Goal: Task Accomplishment & Management: Complete application form

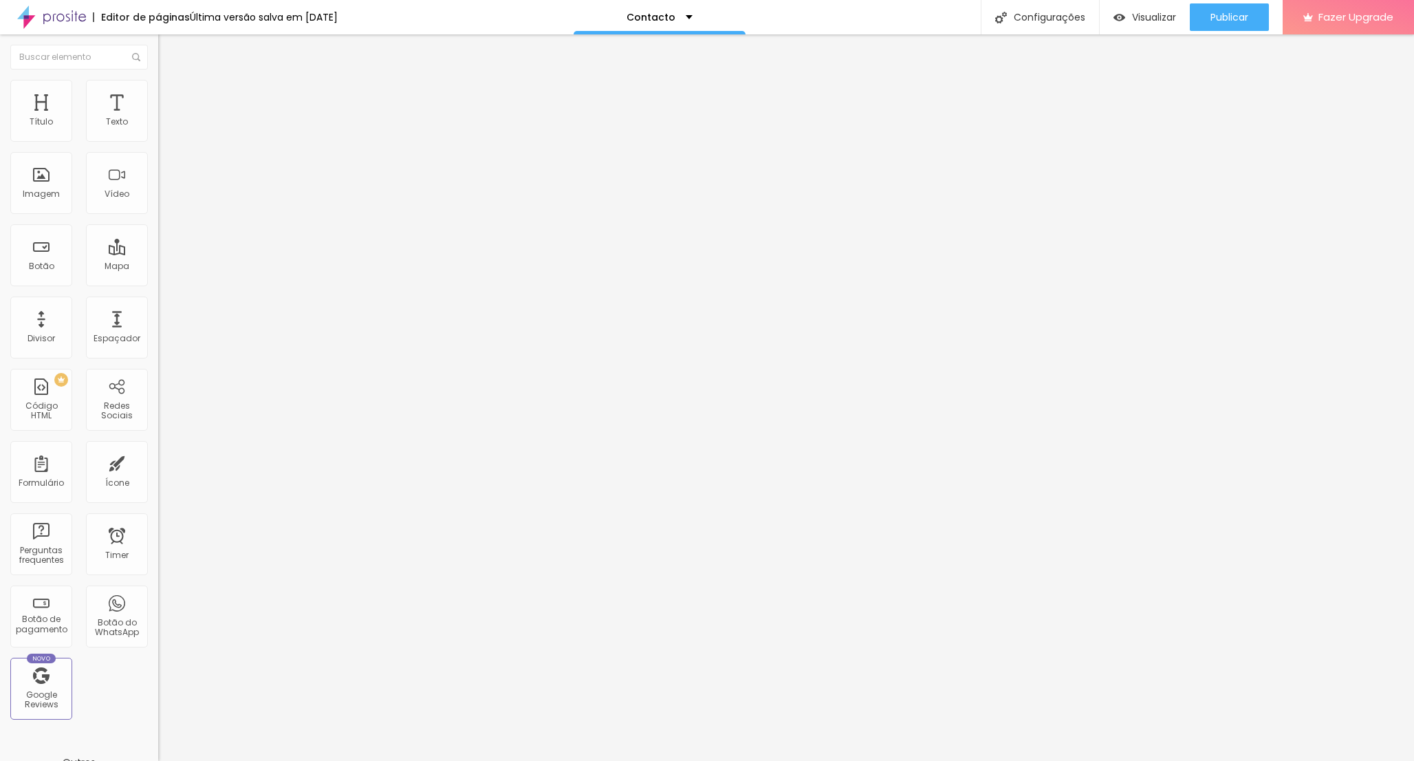
drag, startPoint x: 479, startPoint y: 440, endPoint x: 491, endPoint y: 345, distance: 96.4
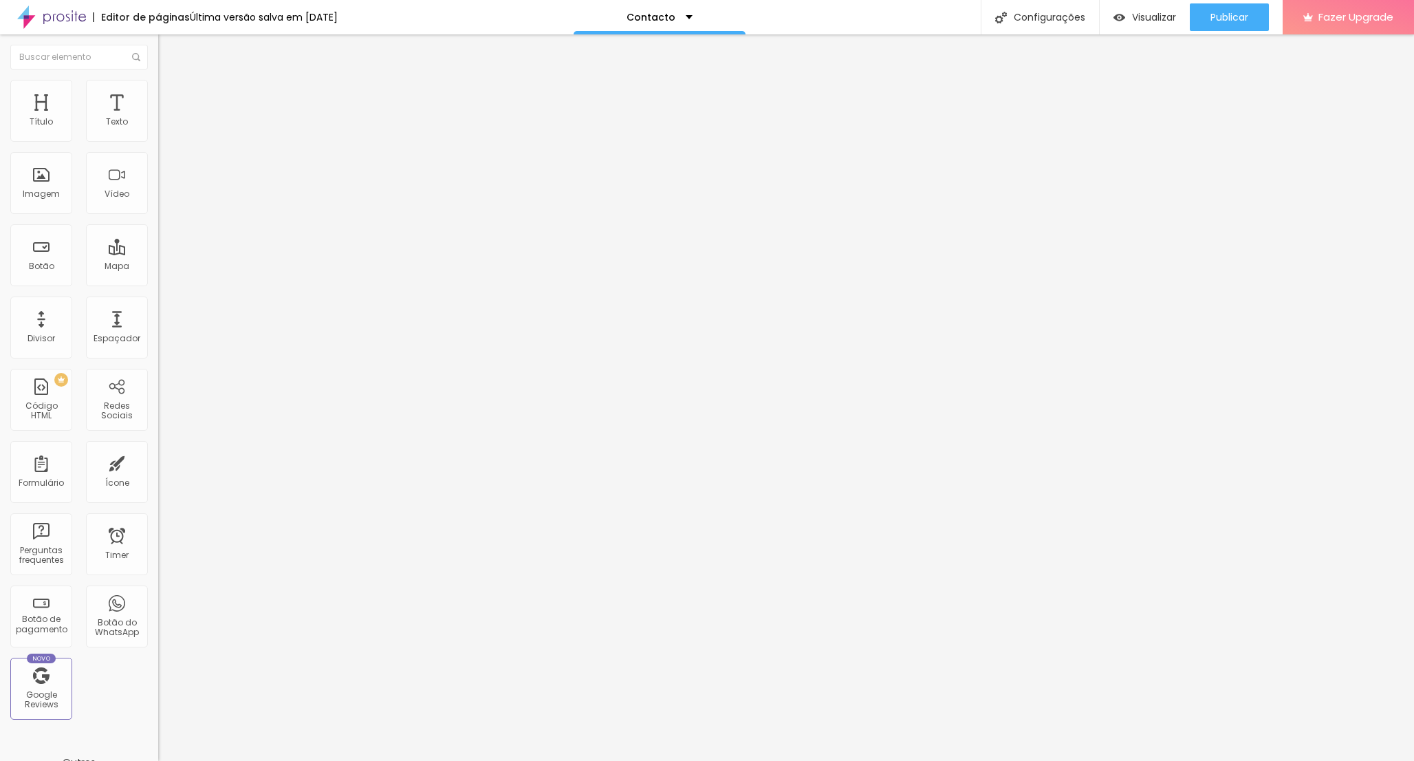
drag, startPoint x: 573, startPoint y: 449, endPoint x: 478, endPoint y: 446, distance: 95.0
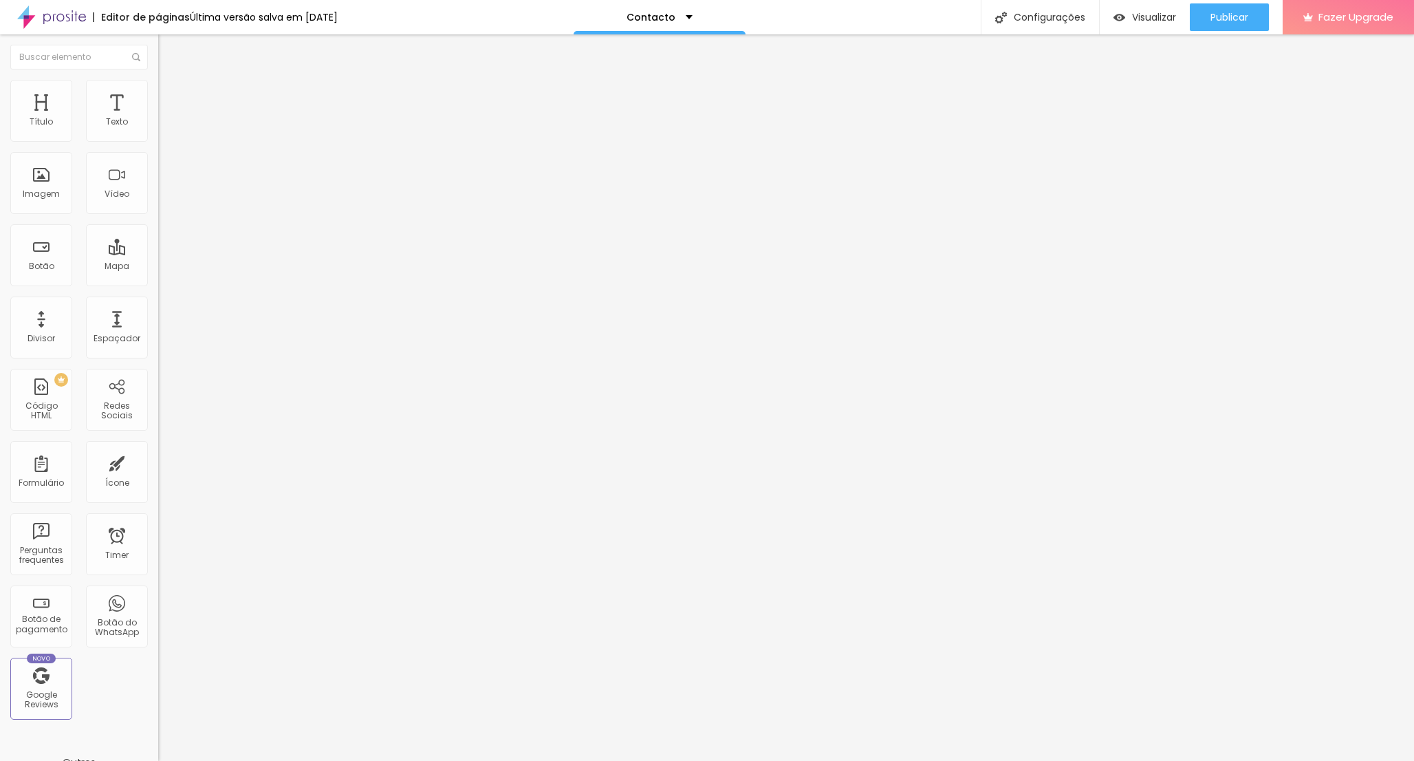
drag, startPoint x: 607, startPoint y: 381, endPoint x: 385, endPoint y: 371, distance: 221.7
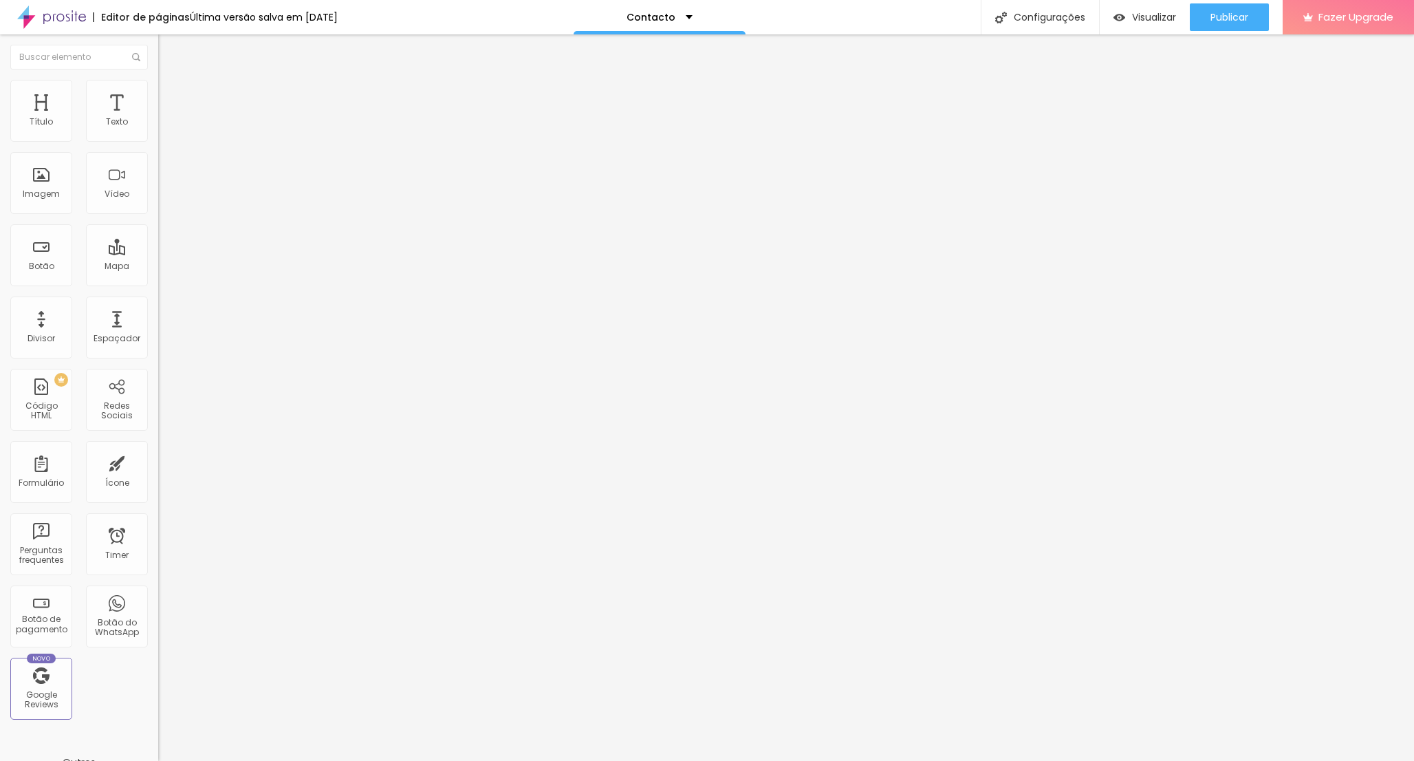
type input "Evento"
type input "O"
type input "Casamento"
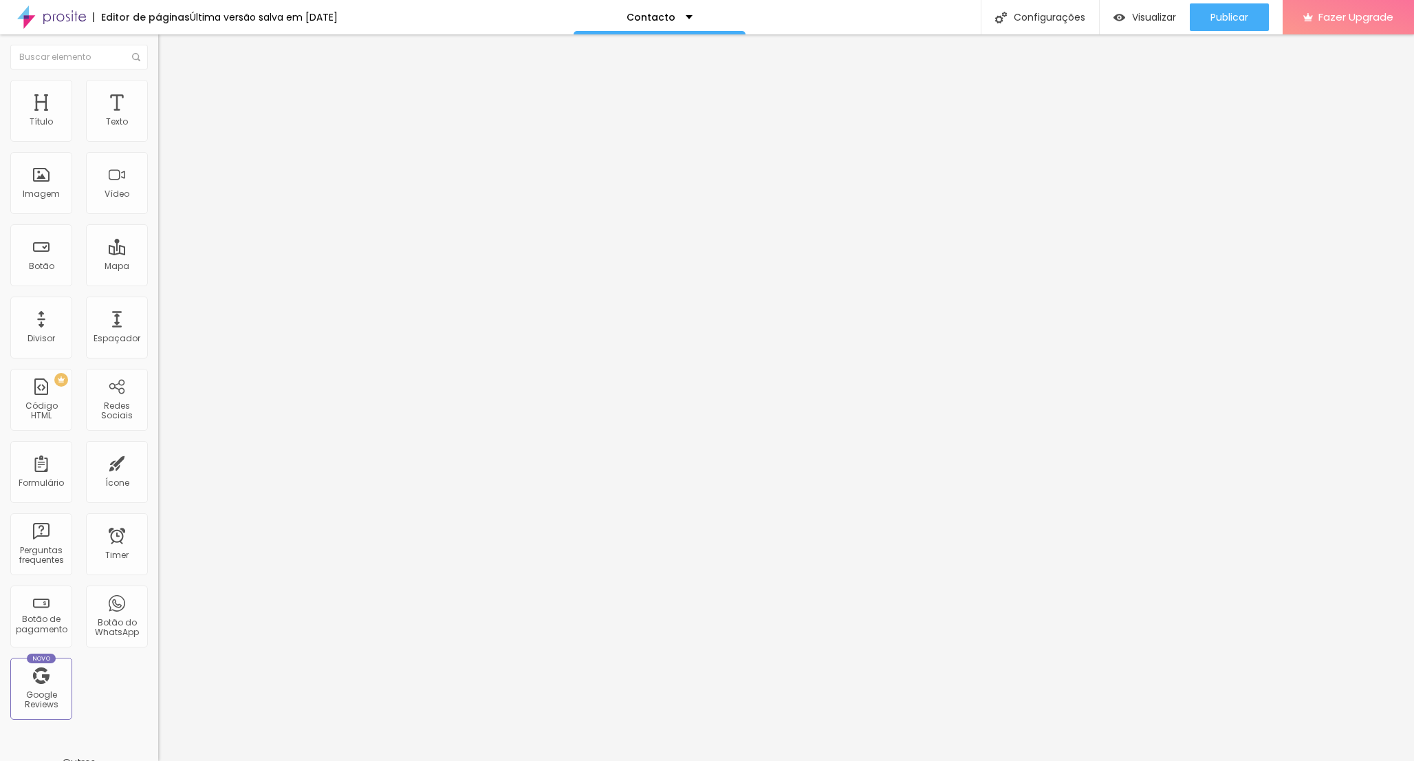
type input "Batizado"
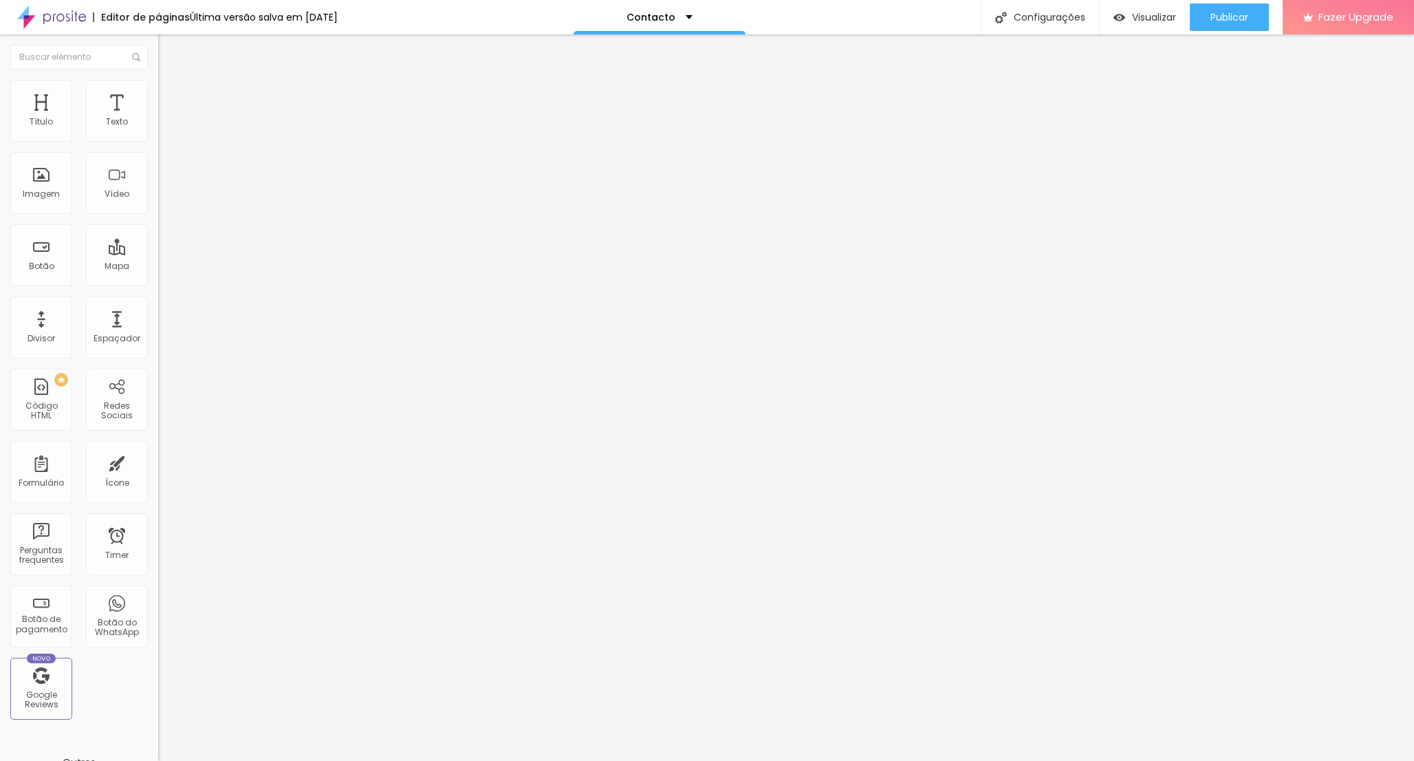
type input "O"
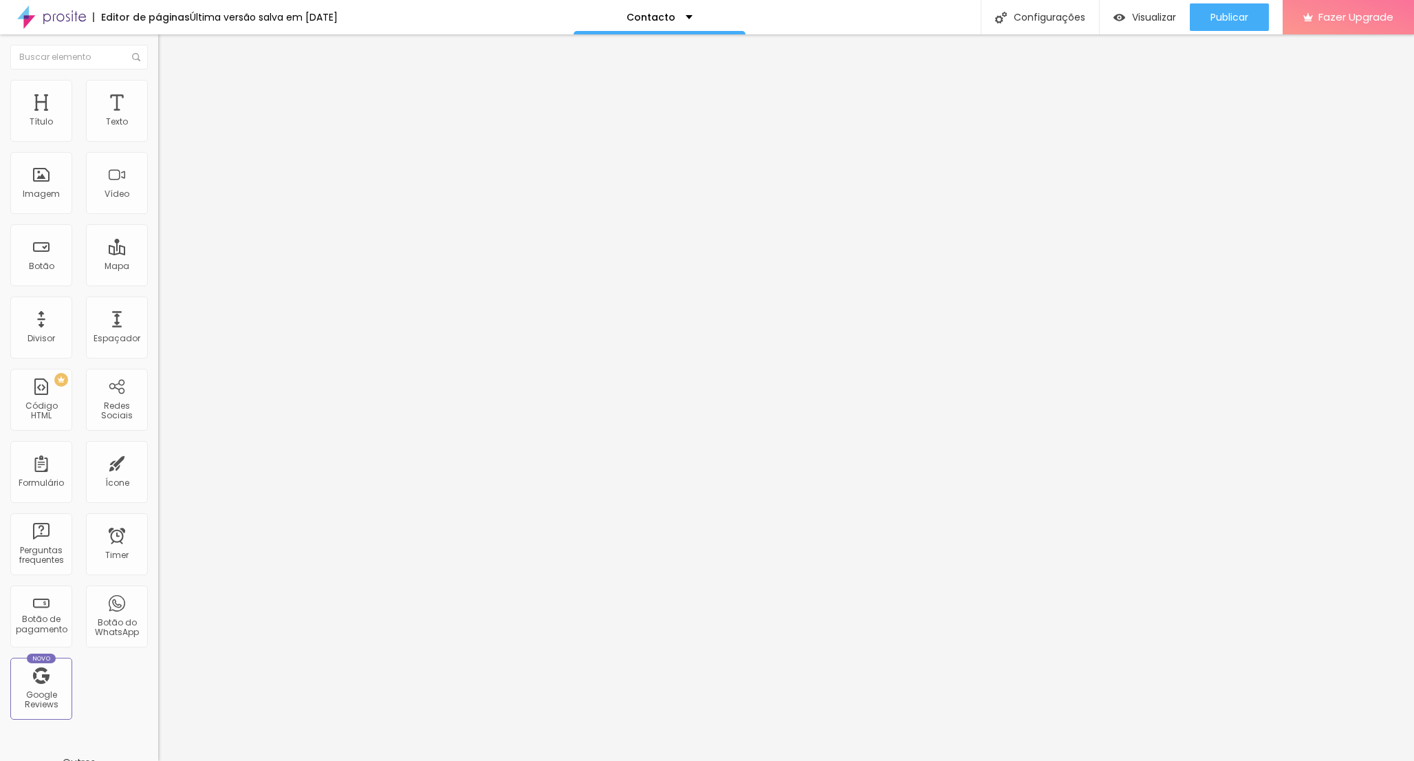
type input "Sessão Família"
type input "Sessão Solteiros"
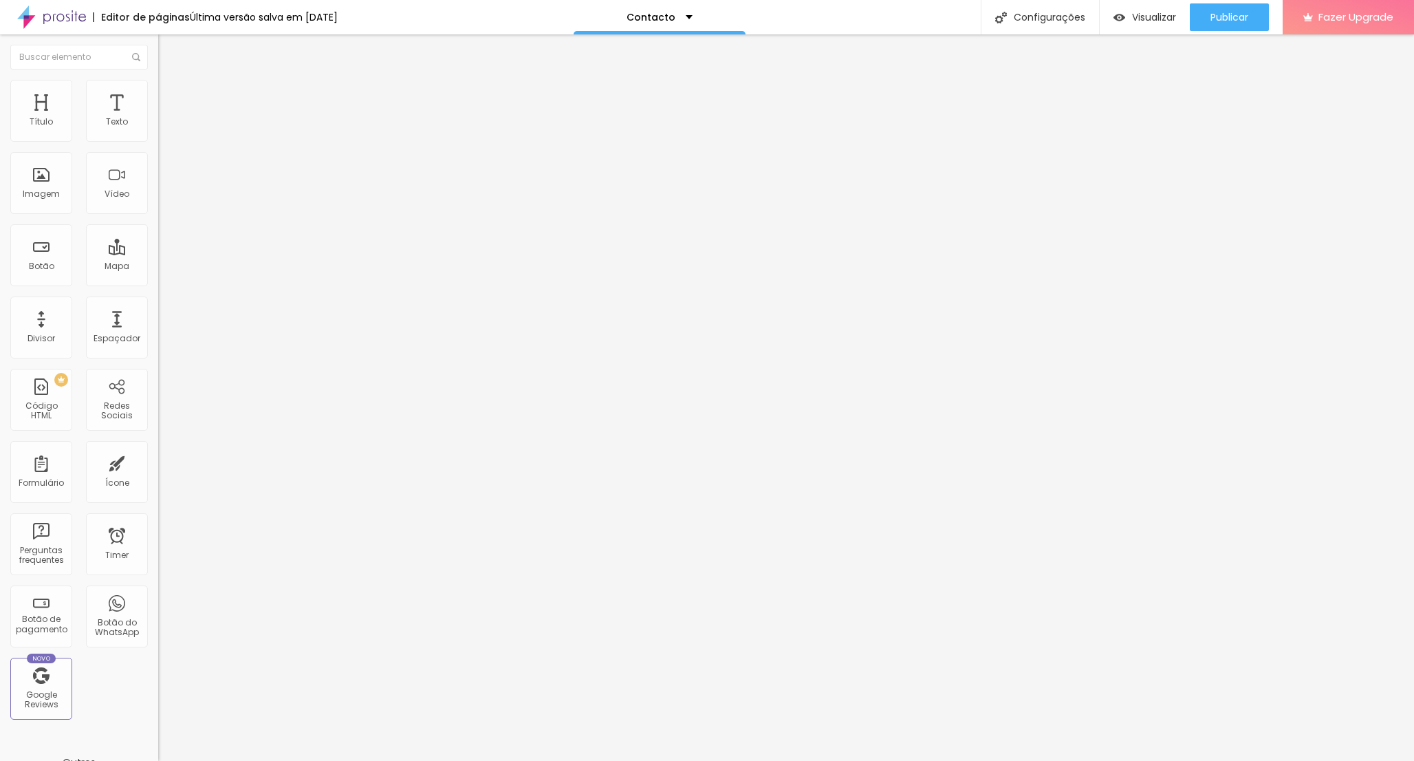
type input "Festa de Aniversário"
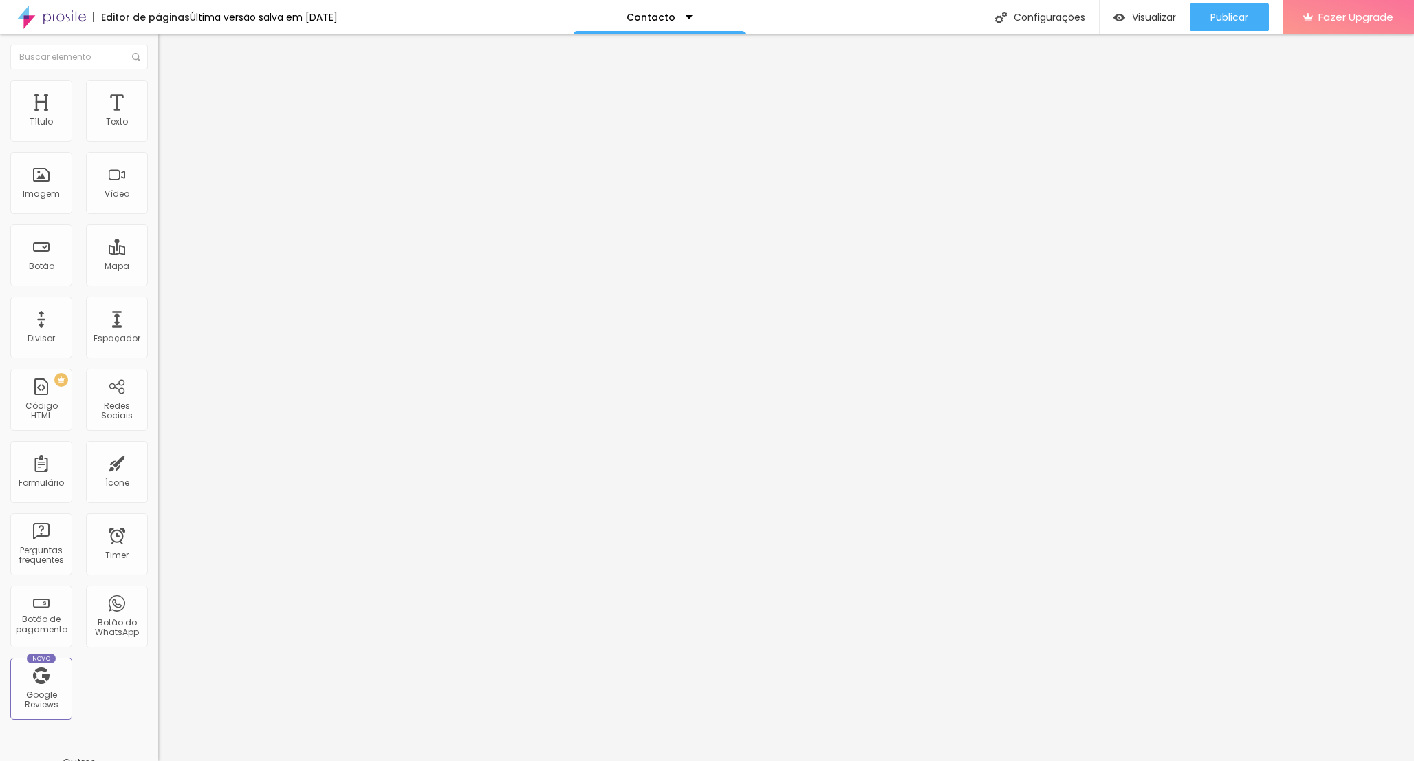
drag, startPoint x: 555, startPoint y: 535, endPoint x: 485, endPoint y: 531, distance: 70.3
type input "Evento Empresa"
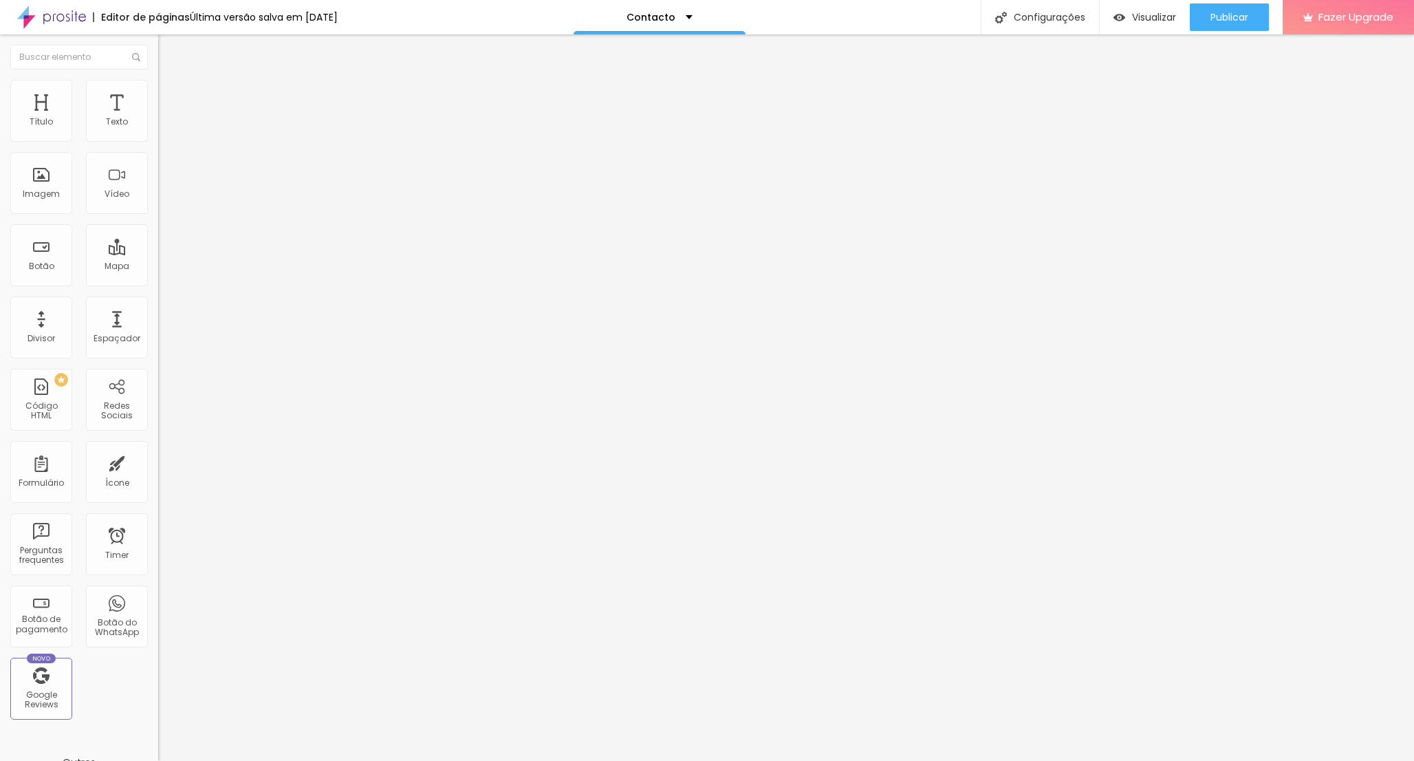
scroll to position [0, 0]
drag, startPoint x: 548, startPoint y: 440, endPoint x: 557, endPoint y: 455, distance: 17.9
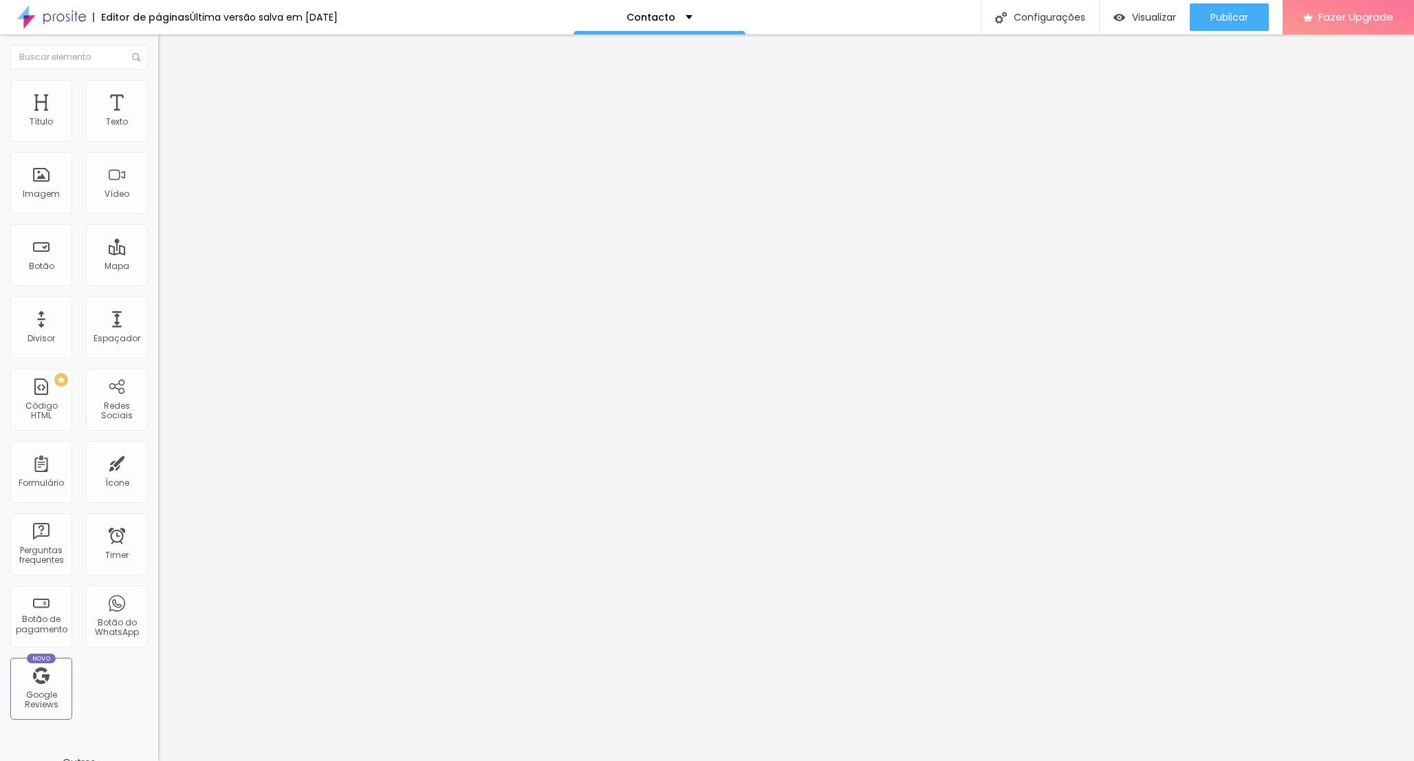
drag, startPoint x: 605, startPoint y: 492, endPoint x: 453, endPoint y: 474, distance: 153.8
type input "Contacto"
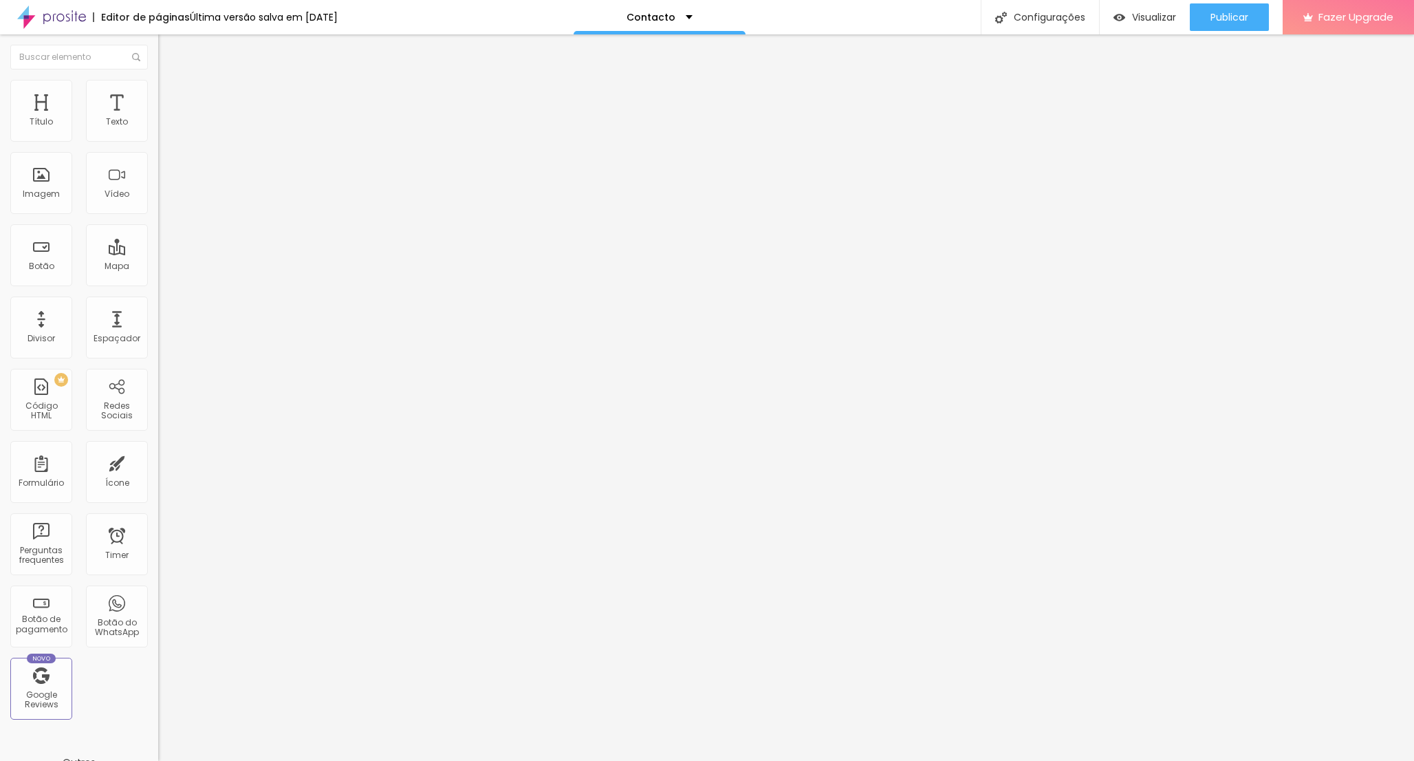
scroll to position [8, 0]
type input "Contacto"
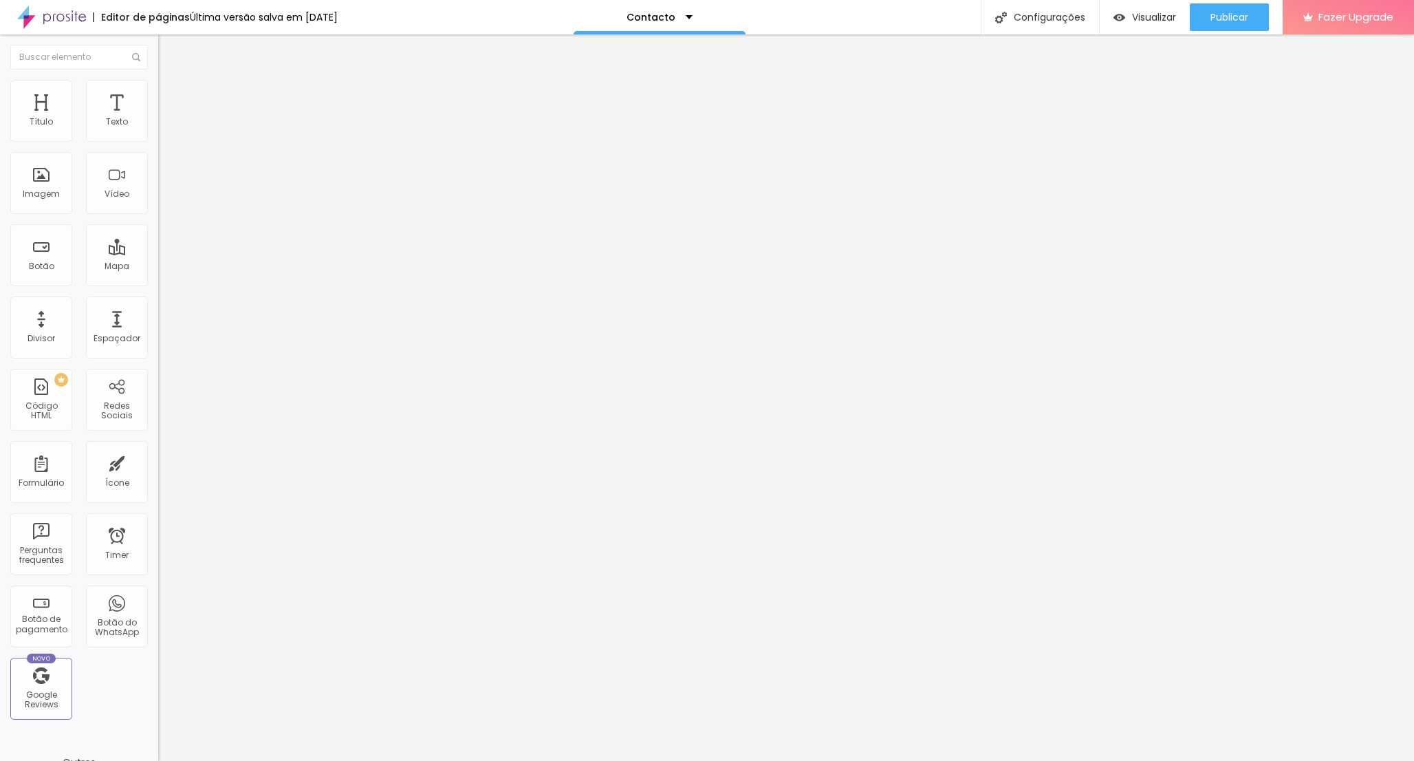
drag, startPoint x: 479, startPoint y: 454, endPoint x: 485, endPoint y: 360, distance: 93.7
drag, startPoint x: 477, startPoint y: 407, endPoint x: 484, endPoint y: 264, distance: 143.3
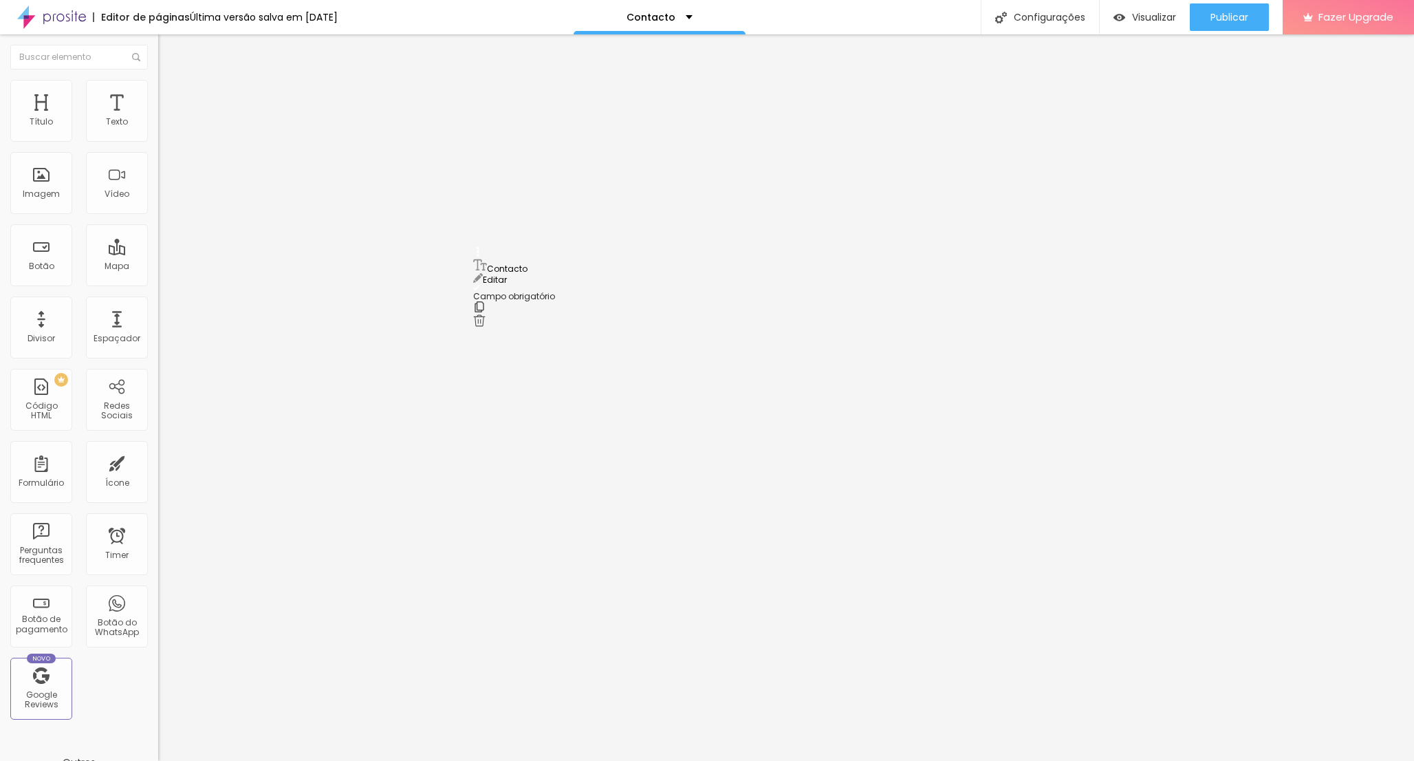
drag, startPoint x: 573, startPoint y: 509, endPoint x: 472, endPoint y: 501, distance: 101.4
paste input "Contem-me um pouco da vossa História"
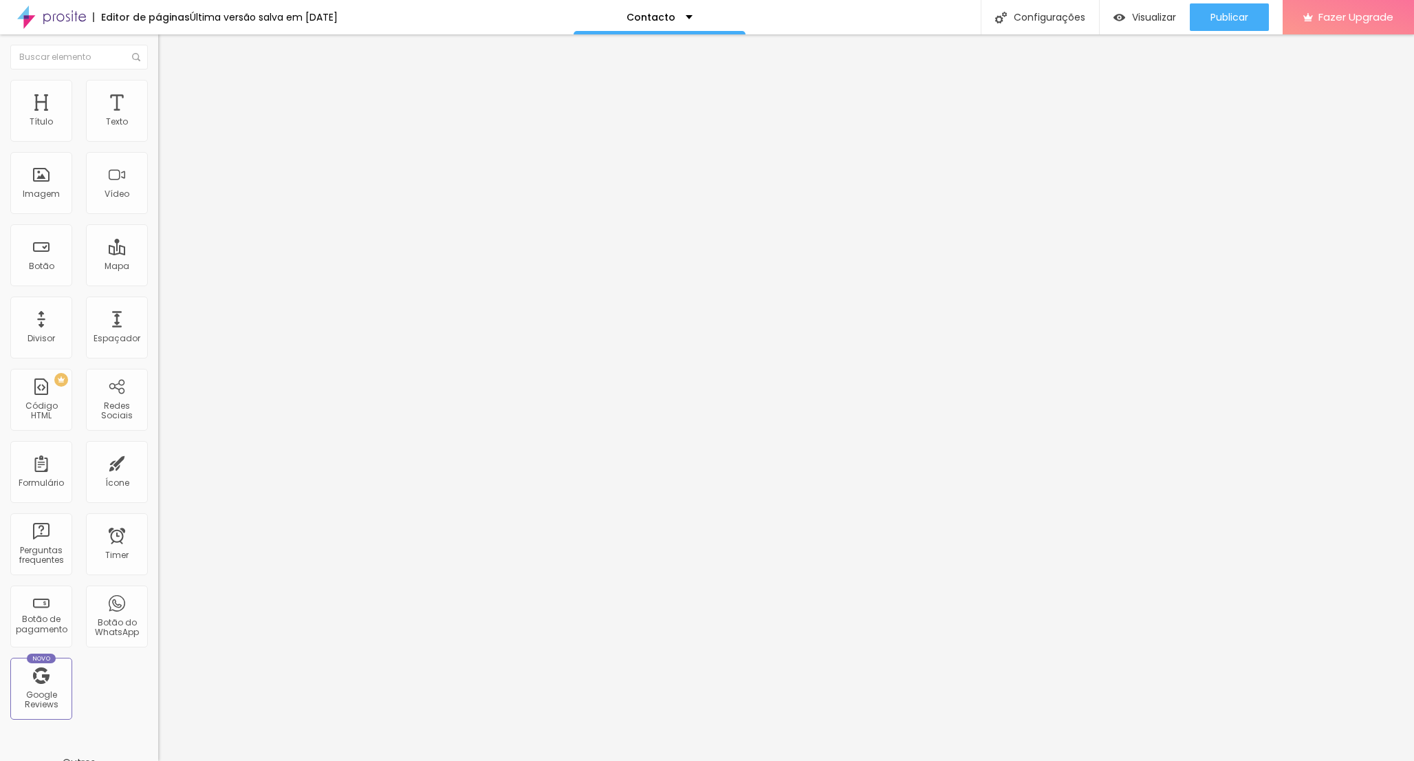
scroll to position [160, 0]
type input "Contem-me um pouco da vossa História"
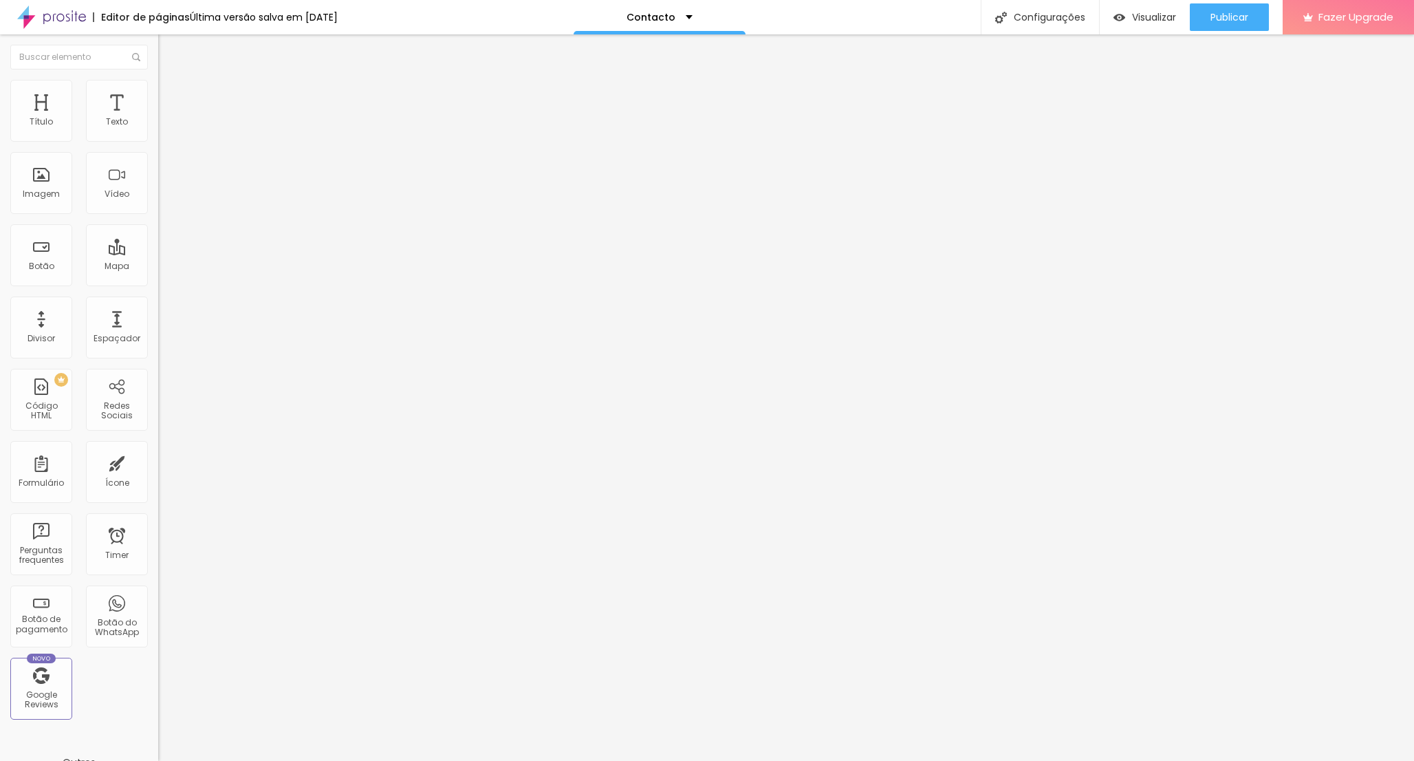
drag, startPoint x: 590, startPoint y: 469, endPoint x: 488, endPoint y: 460, distance: 101.6
type input "Localização"
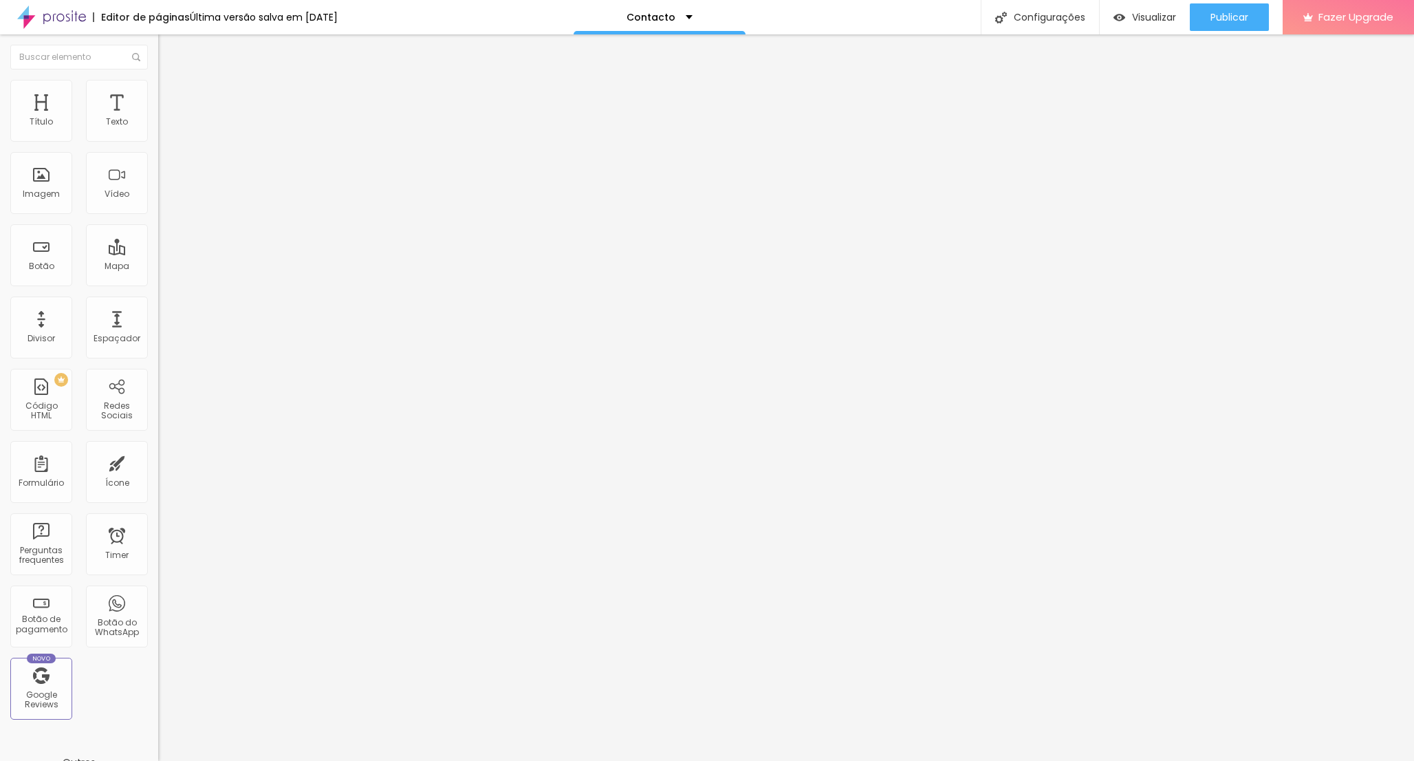
drag, startPoint x: 476, startPoint y: 455, endPoint x: 479, endPoint y: 244, distance: 211.2
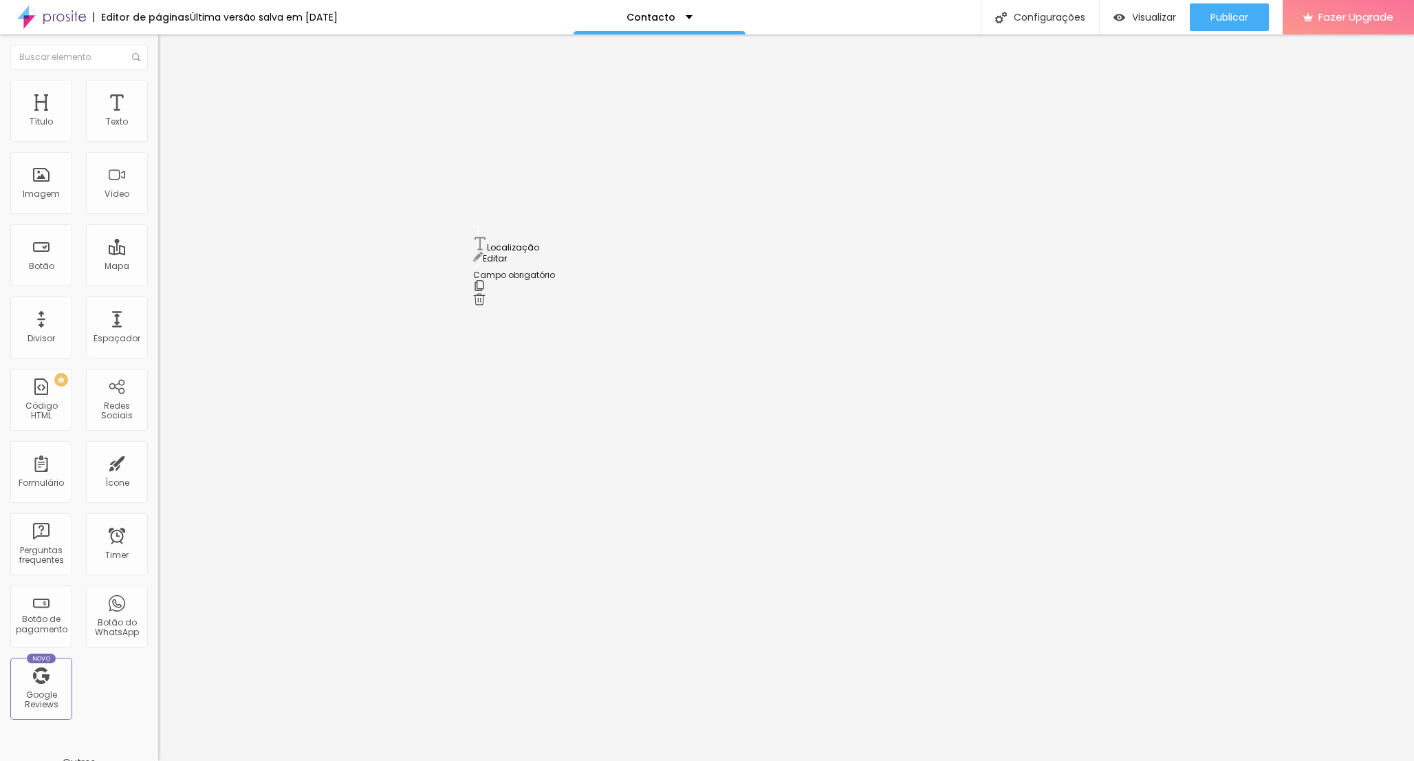
drag, startPoint x: 479, startPoint y: 249, endPoint x: 482, endPoint y: 319, distance: 70.2
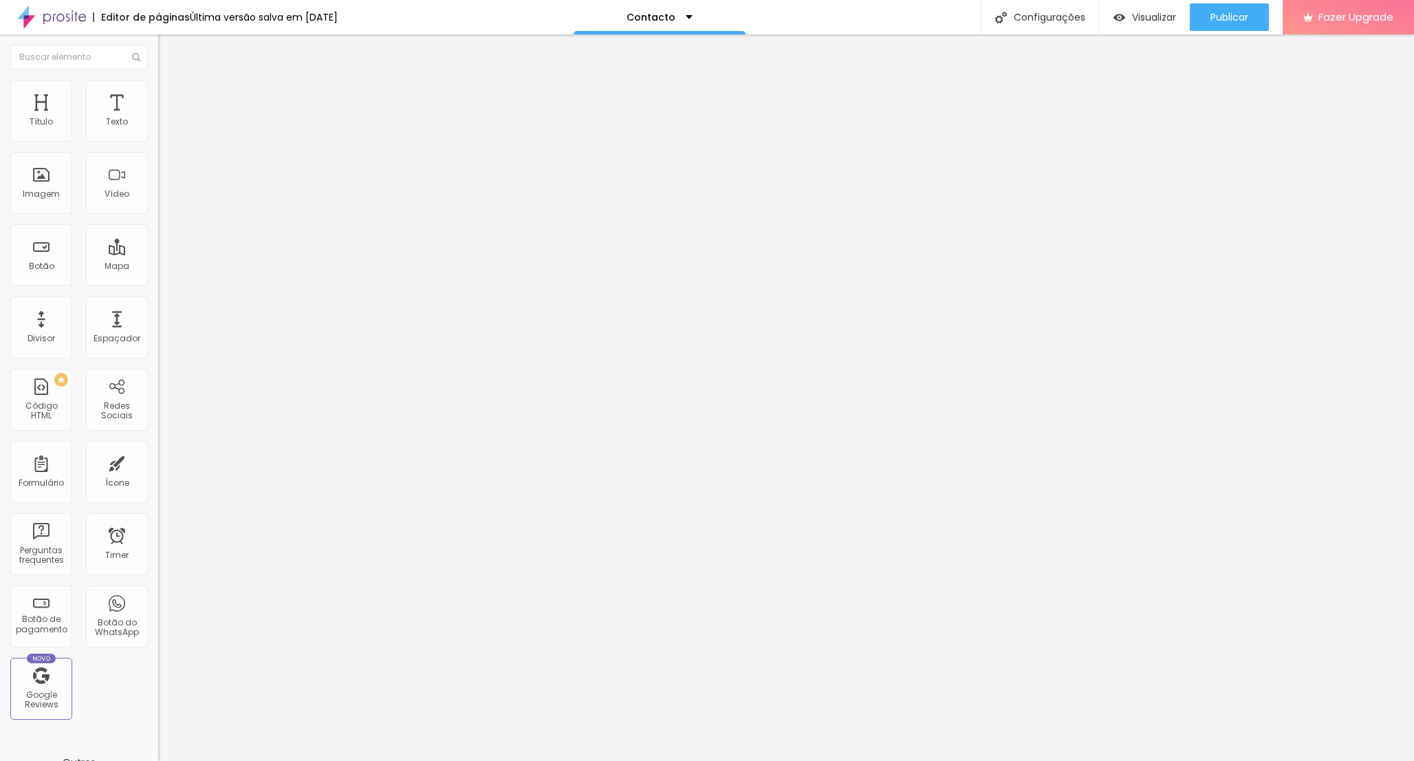
click at [1147, 21] on span "Visualizar" at bounding box center [1154, 17] width 44 height 11
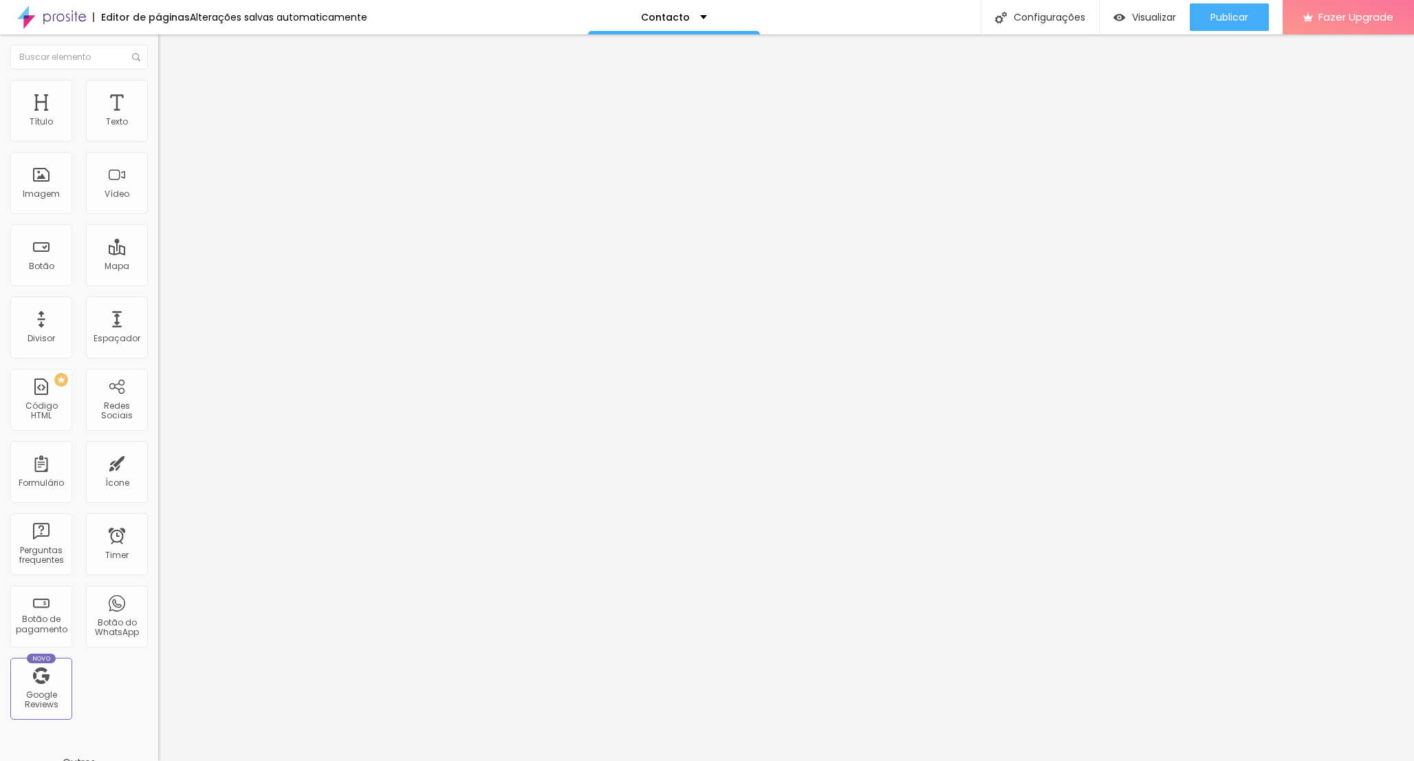
click at [167, 134] on div "Contacto" at bounding box center [237, 128] width 140 height 12
click at [52, 760] on div "Contacto" at bounding box center [68, 770] width 131 height 8
click at [691, 20] on div "Contacto" at bounding box center [674, 17] width 66 height 10
click at [1134, 14] on span "Visualizar" at bounding box center [1154, 17] width 44 height 11
click at [158, 139] on img at bounding box center [162, 143] width 8 height 8
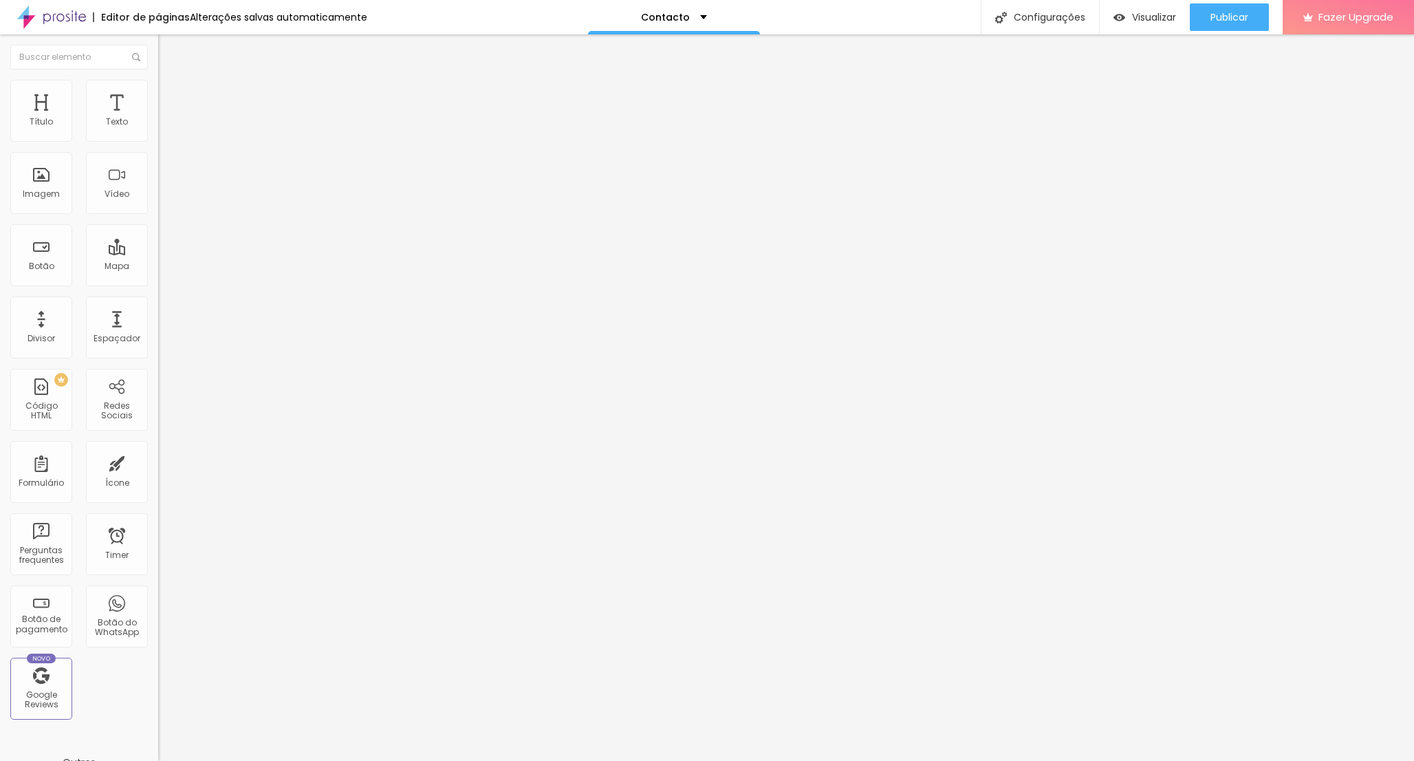
drag, startPoint x: 854, startPoint y: 352, endPoint x: 680, endPoint y: 347, distance: 174.1
drag, startPoint x: 885, startPoint y: 398, endPoint x: 660, endPoint y: 396, distance: 224.3
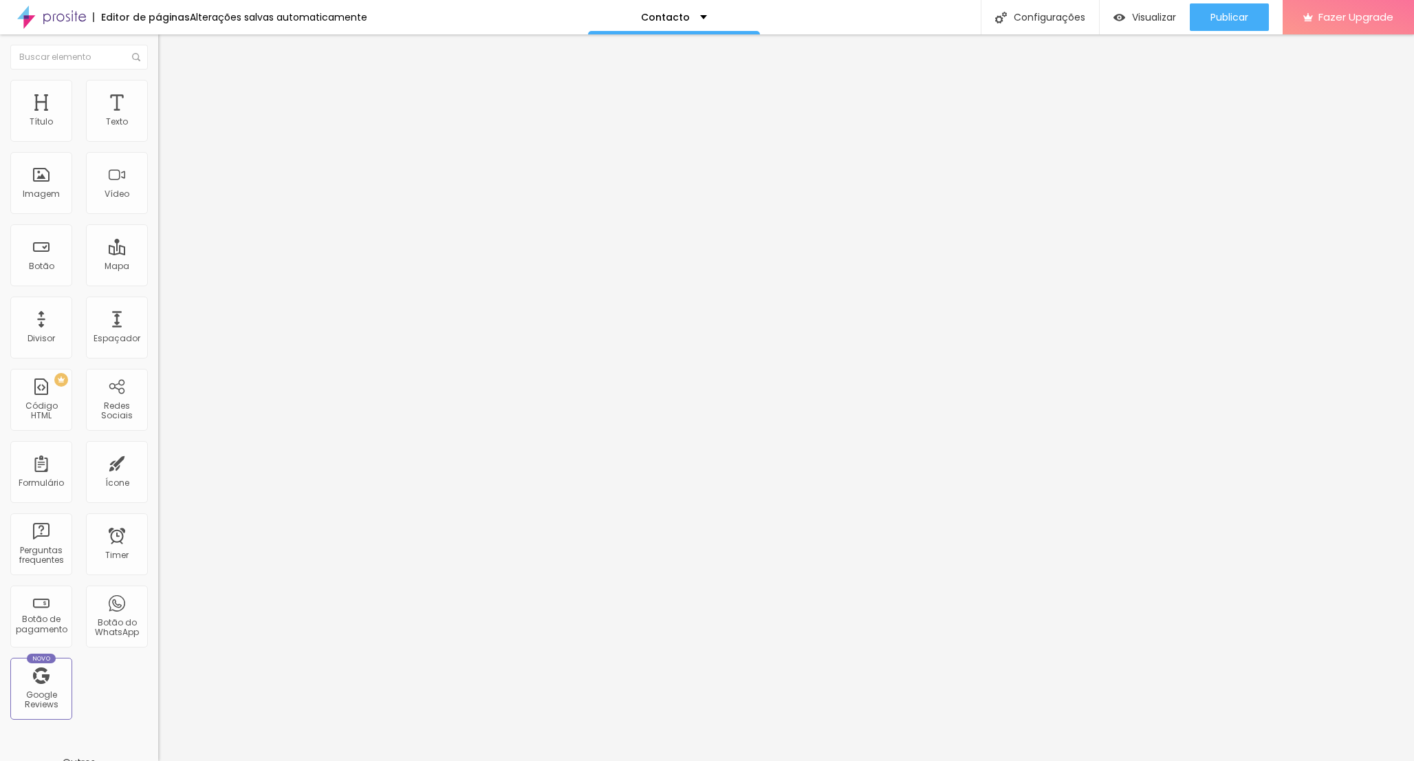
drag, startPoint x: 852, startPoint y: 449, endPoint x: 660, endPoint y: 430, distance: 193.5
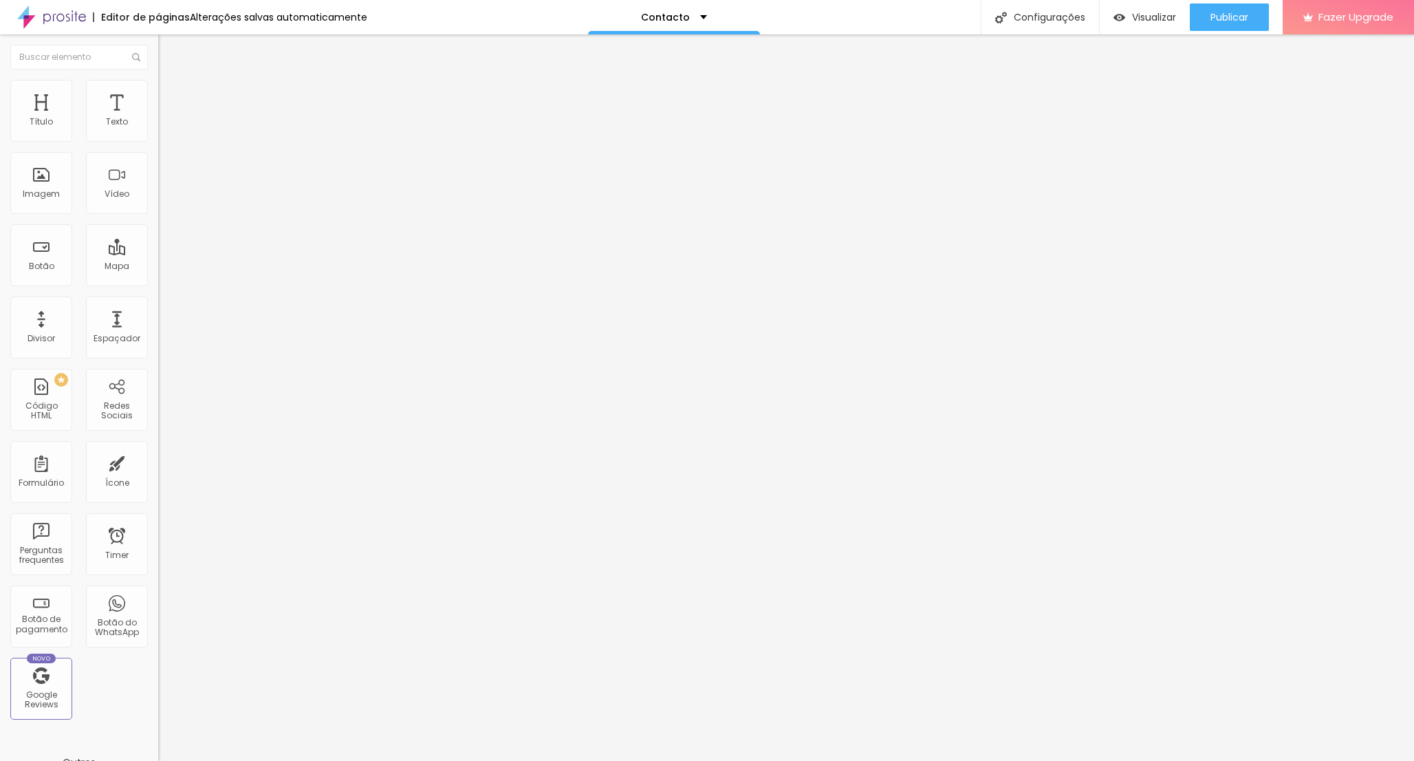
scroll to position [206, 0]
click at [1229, 17] on span "Publicar" at bounding box center [1230, 17] width 38 height 11
